Goal: Check status: Check status

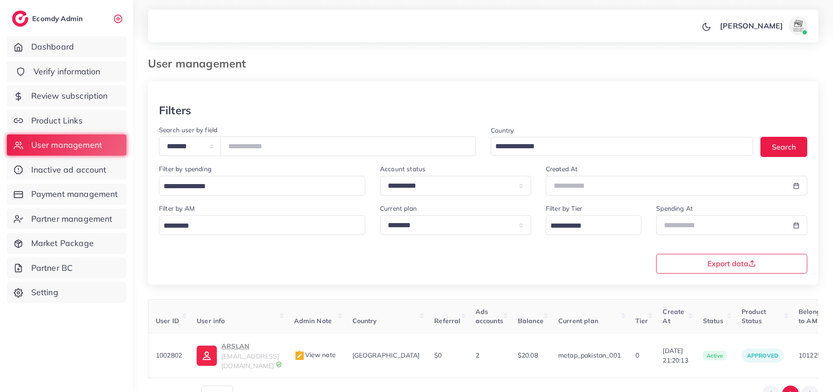
scroll to position [51, 0]
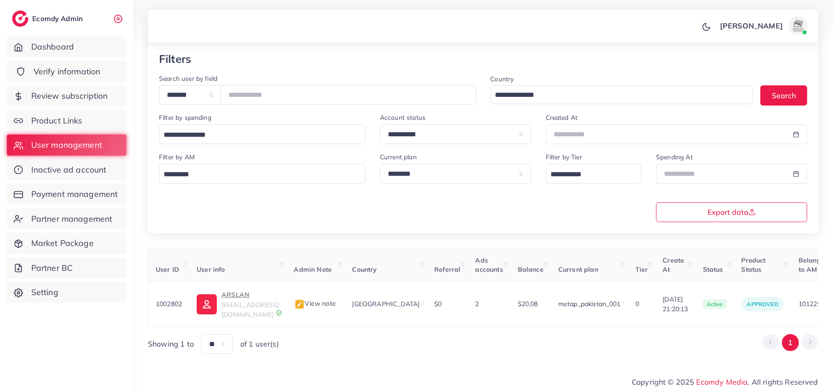
click at [49, 72] on span "Verify information" at bounding box center [67, 72] width 67 height 12
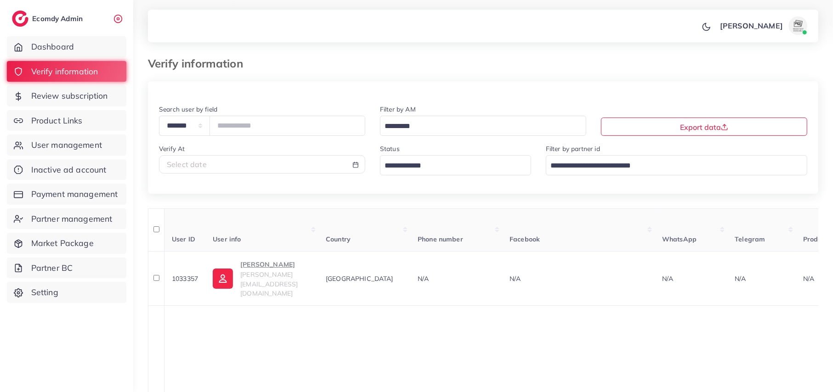
click at [253, 173] on div "Select date" at bounding box center [262, 164] width 206 height 18
click at [283, 163] on div "Select date" at bounding box center [262, 164] width 191 height 11
select select "*"
select select "**"
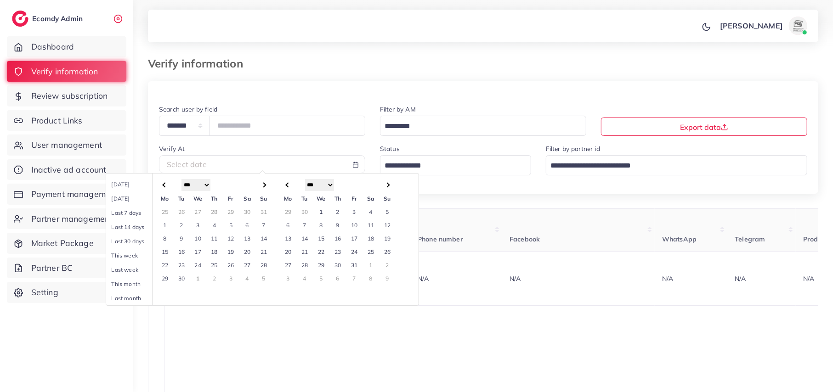
click at [353, 266] on td "31" at bounding box center [354, 265] width 17 height 13
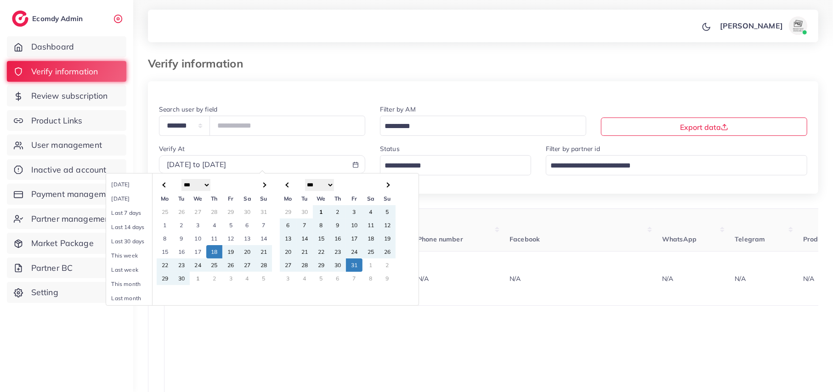
click at [220, 258] on td "18" at bounding box center [214, 251] width 17 height 13
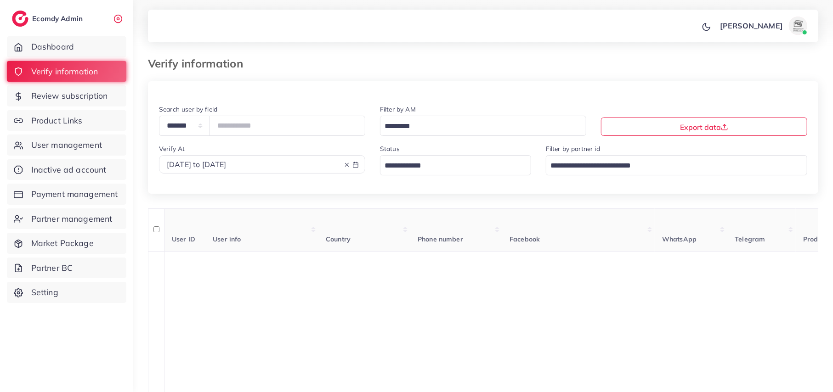
click at [346, 168] on icon at bounding box center [347, 165] width 6 height 6
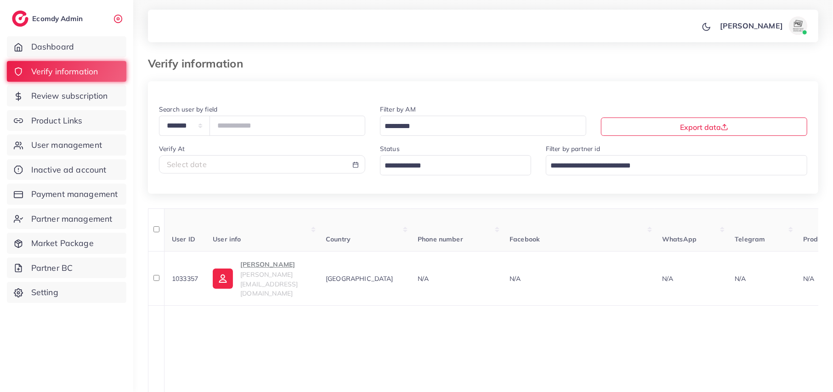
click at [307, 165] on div "Select date" at bounding box center [262, 164] width 191 height 11
select select "*"
select select "**"
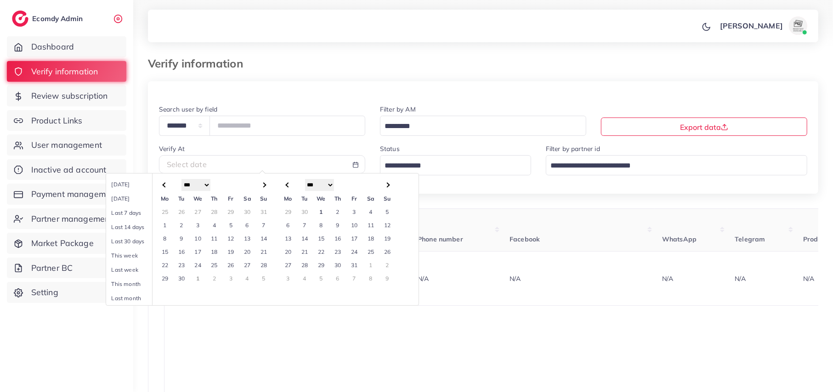
click at [179, 285] on td "30" at bounding box center [181, 278] width 17 height 13
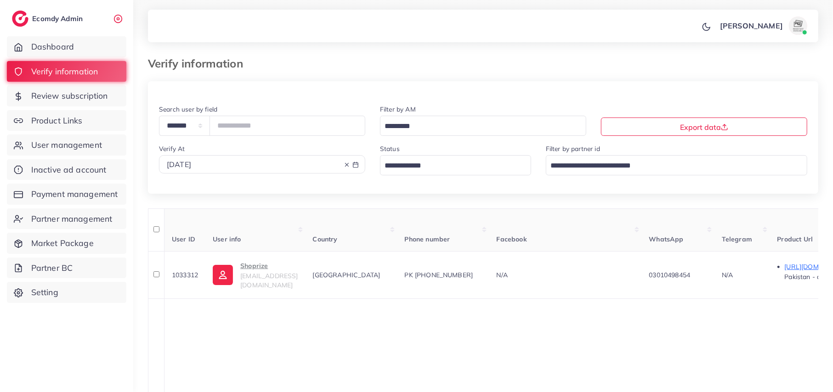
click at [477, 168] on input "Search for option" at bounding box center [450, 166] width 138 height 14
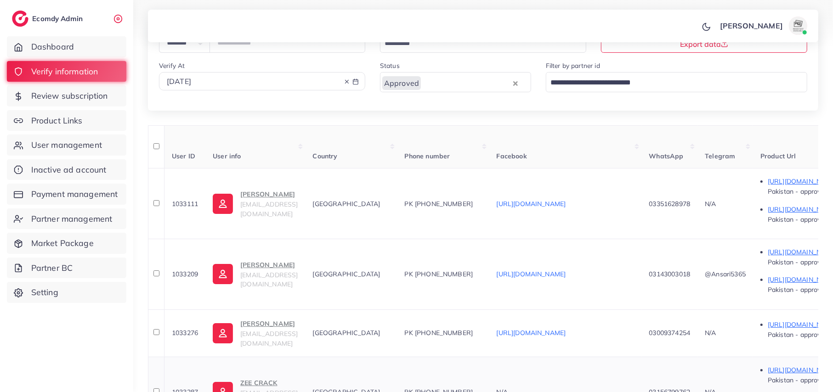
scroll to position [2, 0]
